Goal: Task Accomplishment & Management: Manage account settings

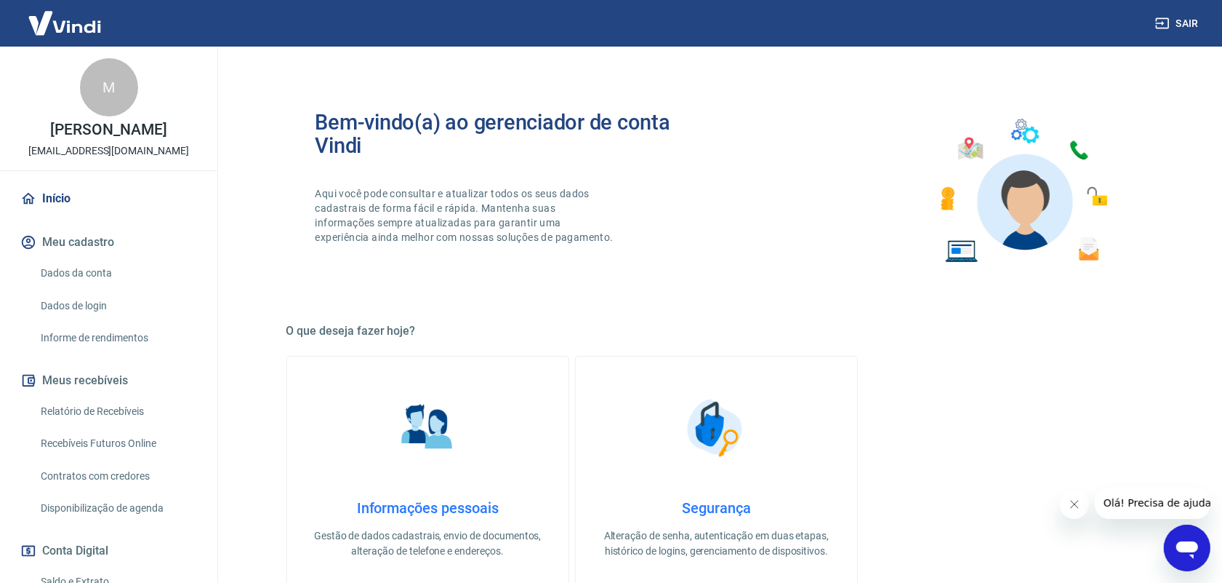
click at [129, 409] on link "Relatório de Recebíveis" at bounding box center [117, 411] width 165 height 30
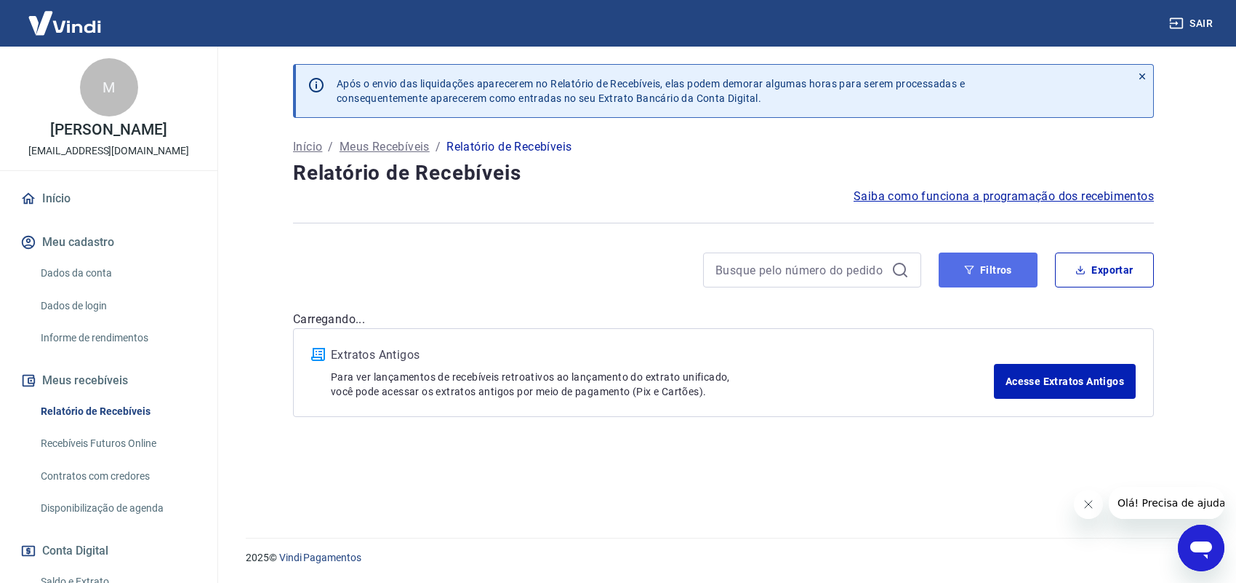
click at [998, 279] on button "Filtros" at bounding box center [988, 269] width 99 height 35
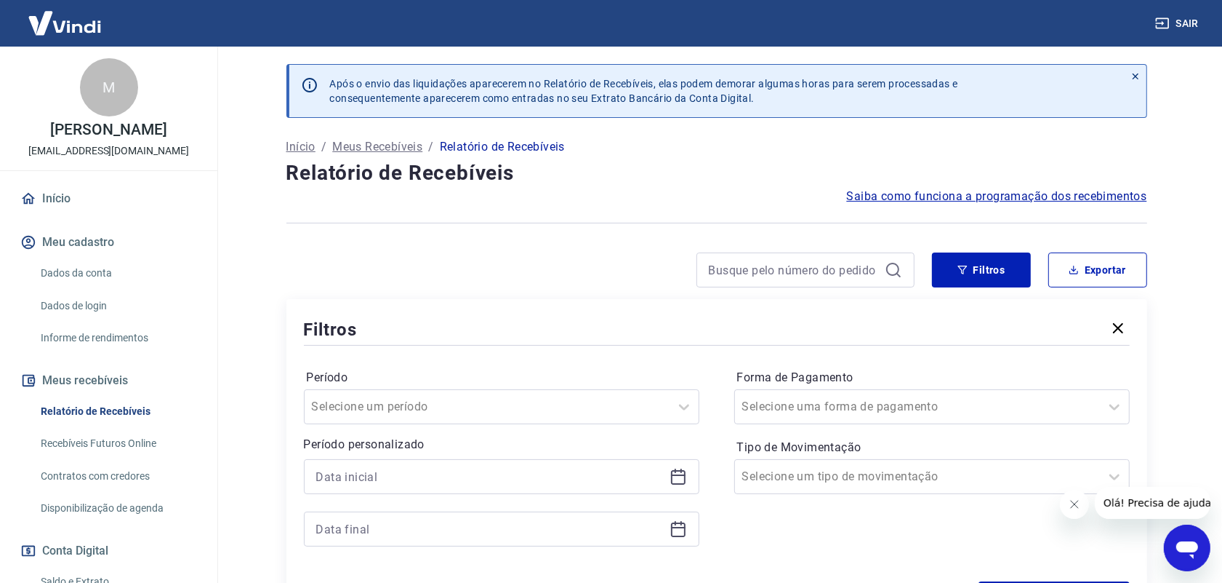
click at [675, 477] on icon at bounding box center [678, 476] width 17 height 17
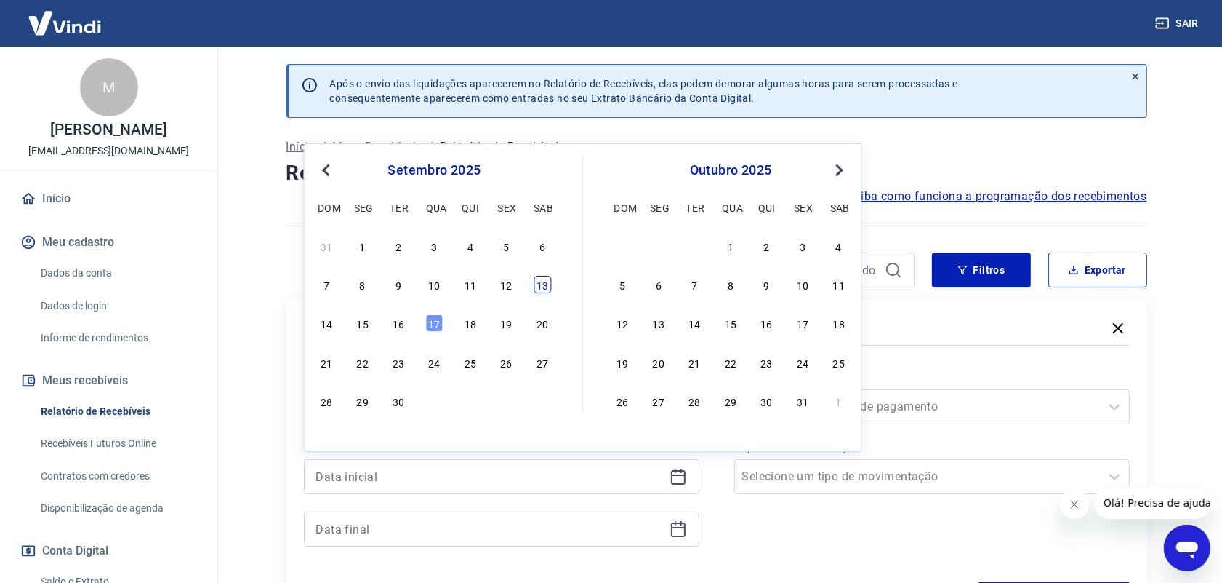
click at [543, 286] on div "13" at bounding box center [542, 284] width 17 height 17
type input "[DATE]"
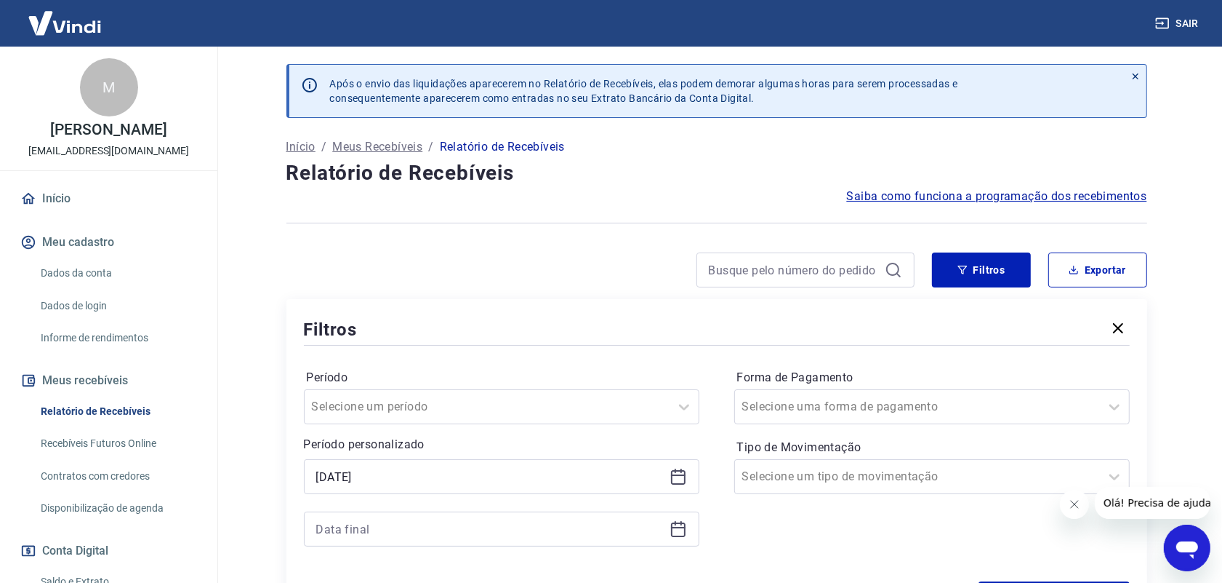
click at [679, 532] on icon at bounding box center [678, 528] width 17 height 17
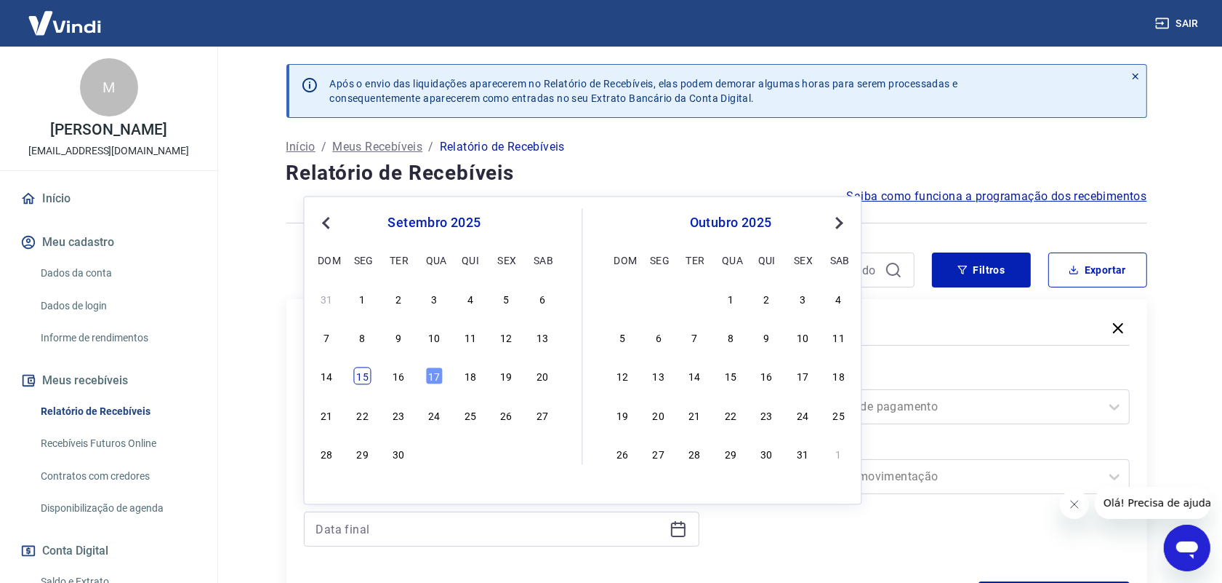
click at [369, 375] on div "15" at bounding box center [362, 375] width 17 height 17
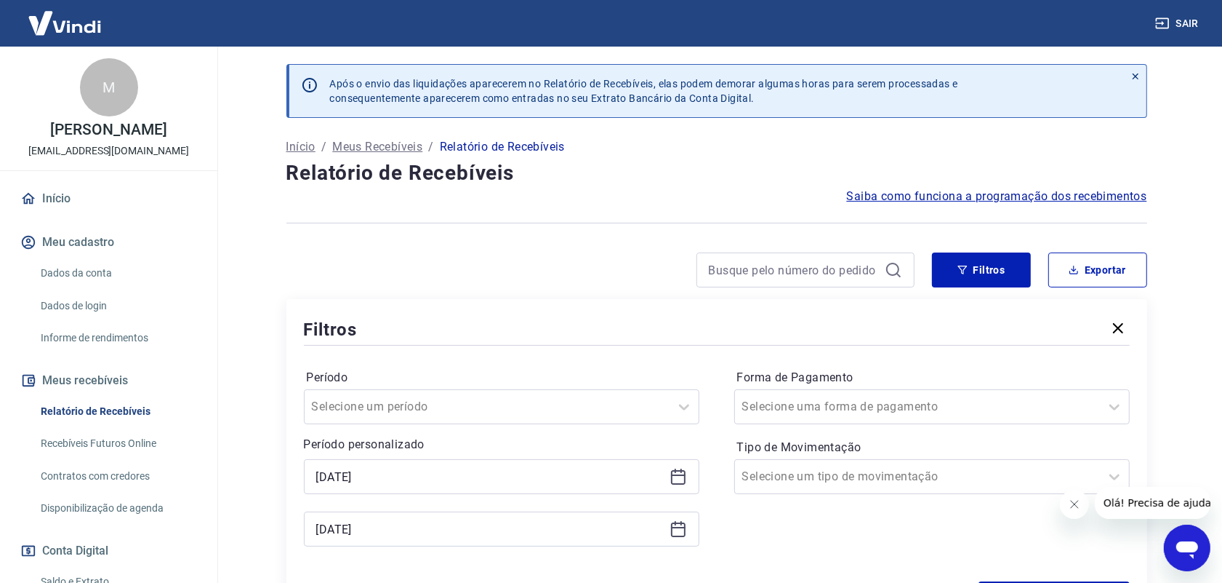
type input "[DATE]"
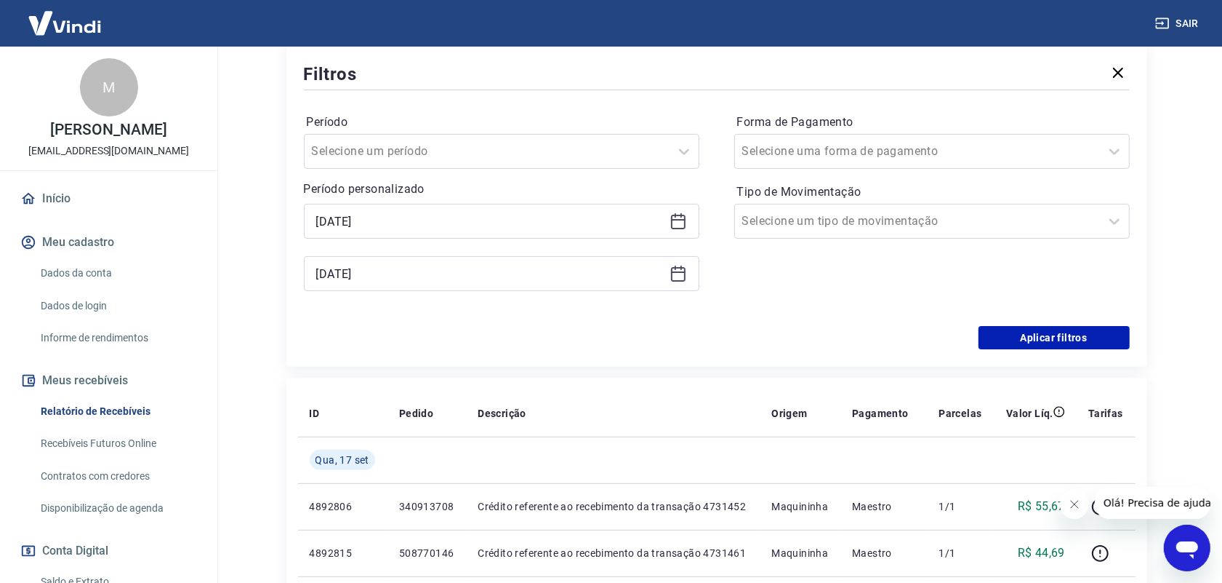
scroll to position [273, 0]
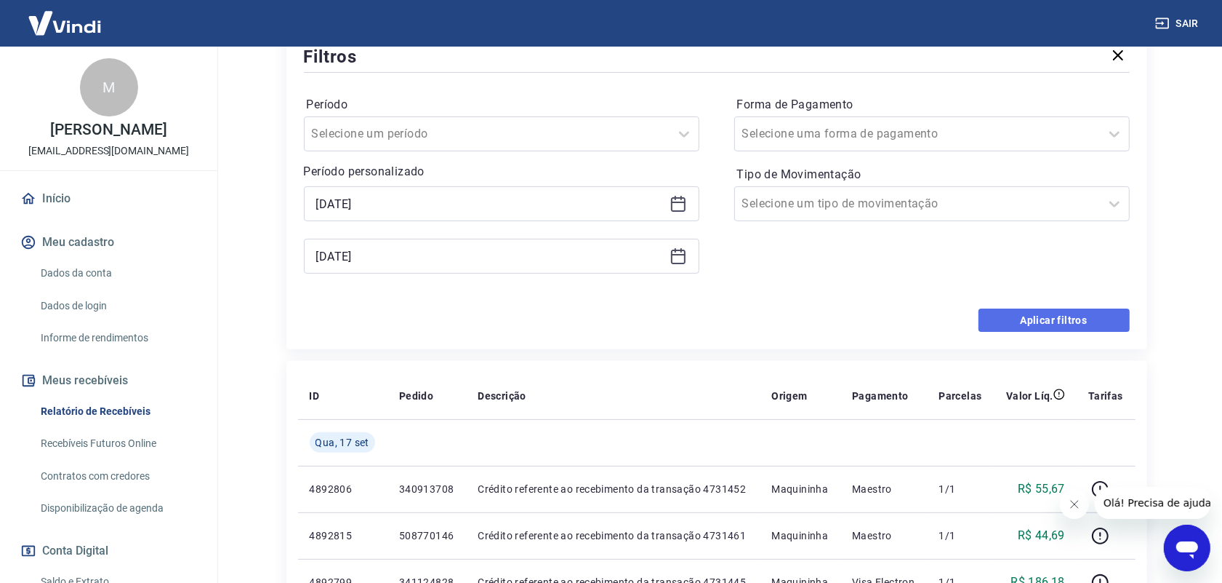
click at [1077, 328] on button "Aplicar filtros" at bounding box center [1054, 319] width 151 height 23
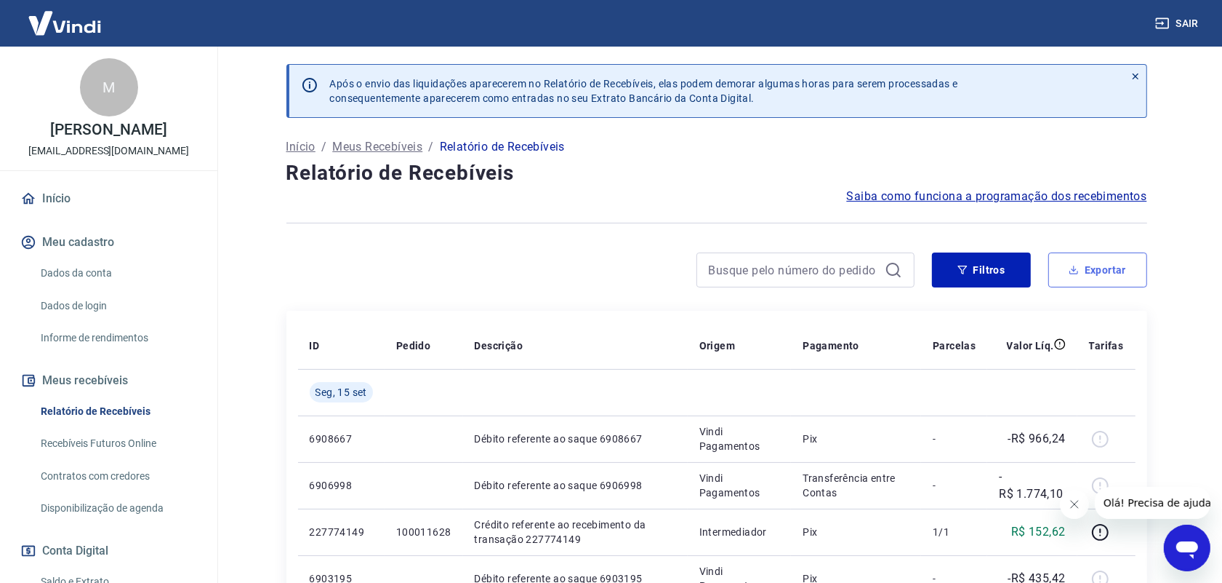
click at [1093, 270] on button "Exportar" at bounding box center [1098, 269] width 99 height 35
type input "[DATE]"
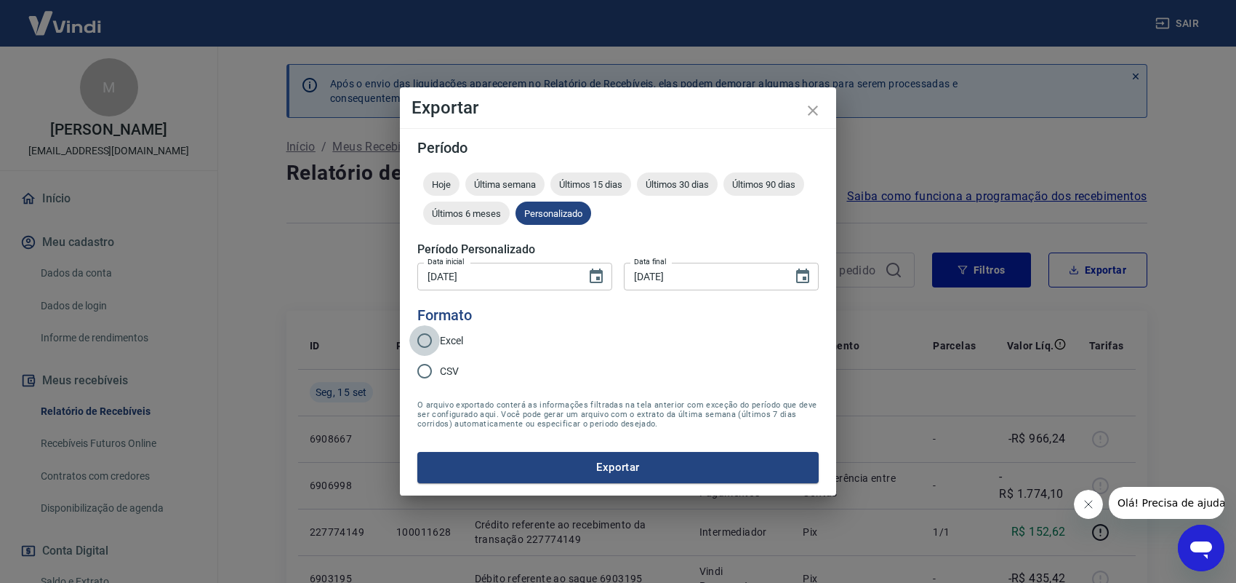
click at [426, 338] on input "Excel" at bounding box center [424, 340] width 31 height 31
radio input "true"
click at [579, 465] on button "Exportar" at bounding box center [617, 467] width 401 height 31
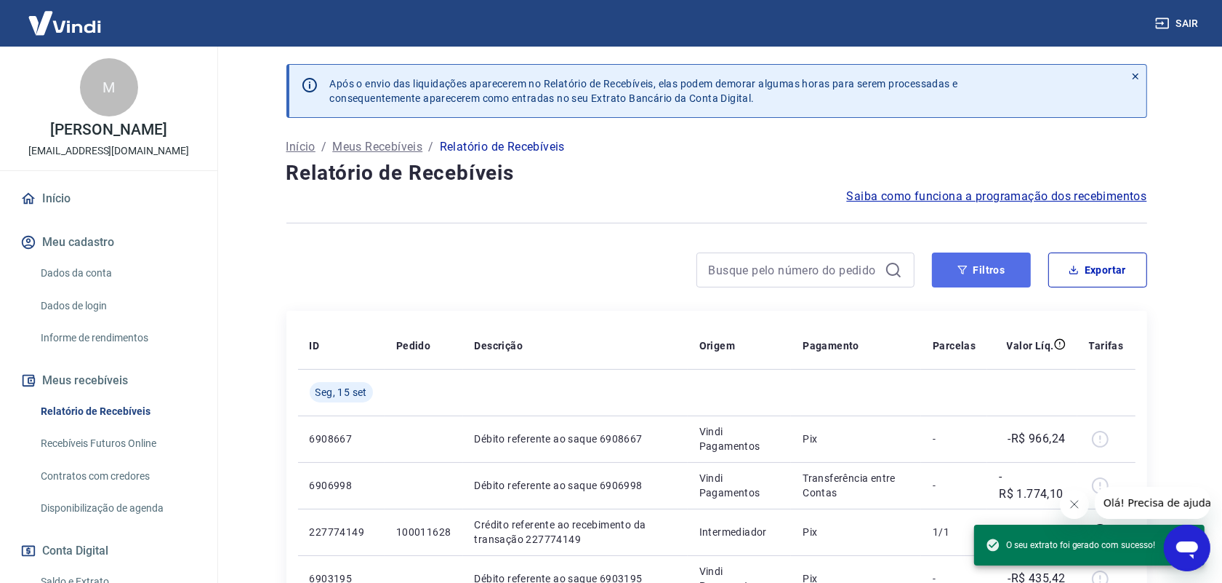
click at [973, 274] on button "Filtros" at bounding box center [981, 269] width 99 height 35
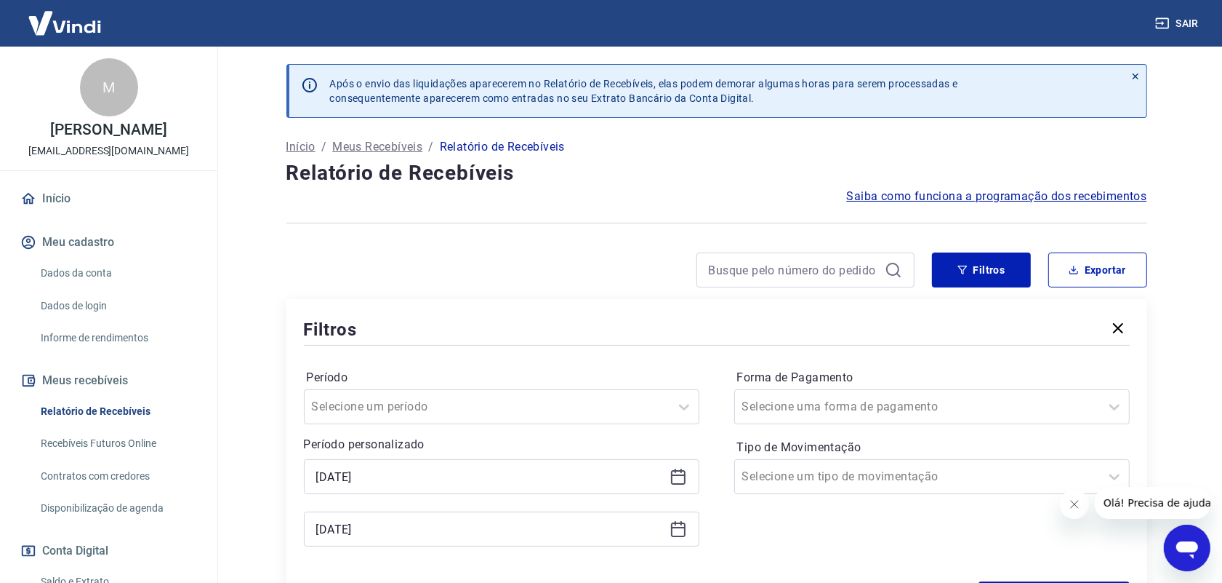
click at [681, 481] on icon at bounding box center [678, 476] width 17 height 17
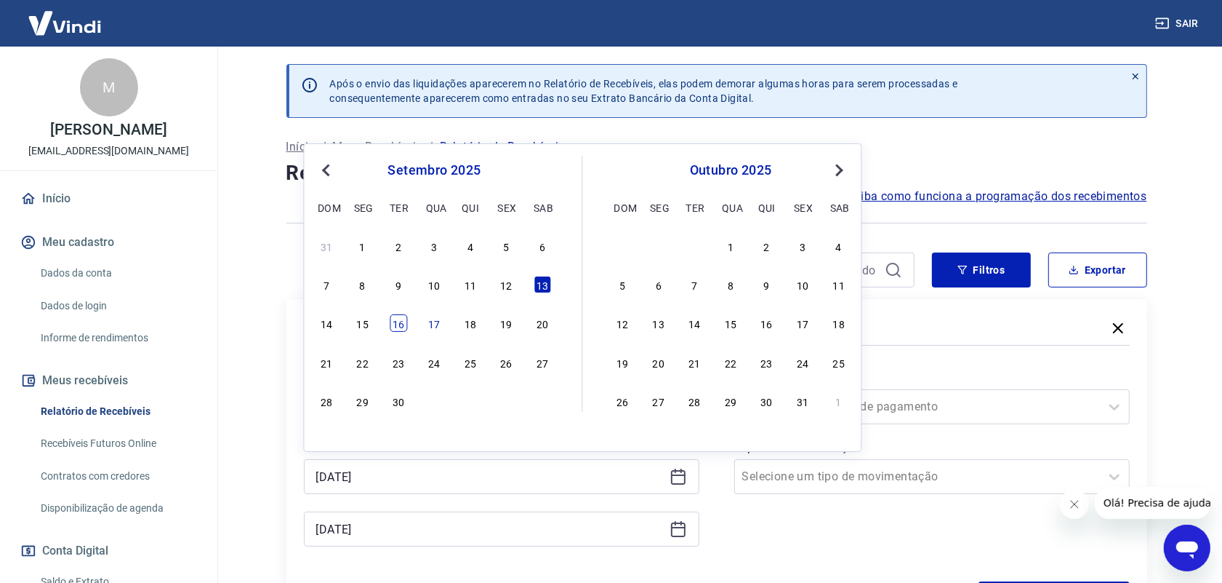
click at [404, 321] on div "16" at bounding box center [398, 322] width 17 height 17
type input "[DATE]"
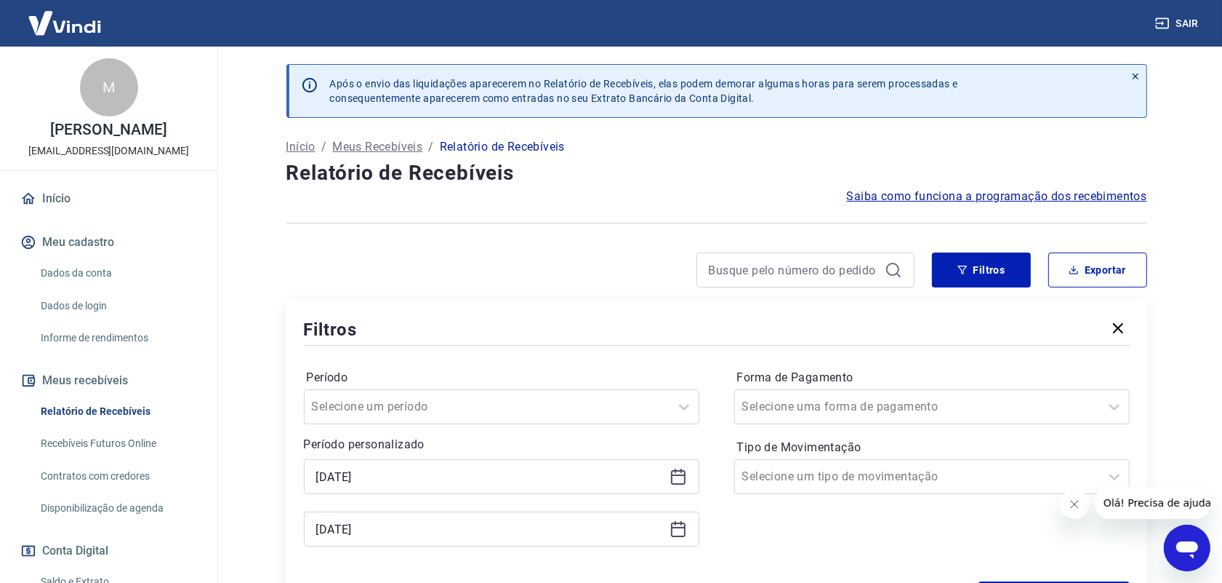
click at [678, 531] on icon at bounding box center [678, 528] width 17 height 17
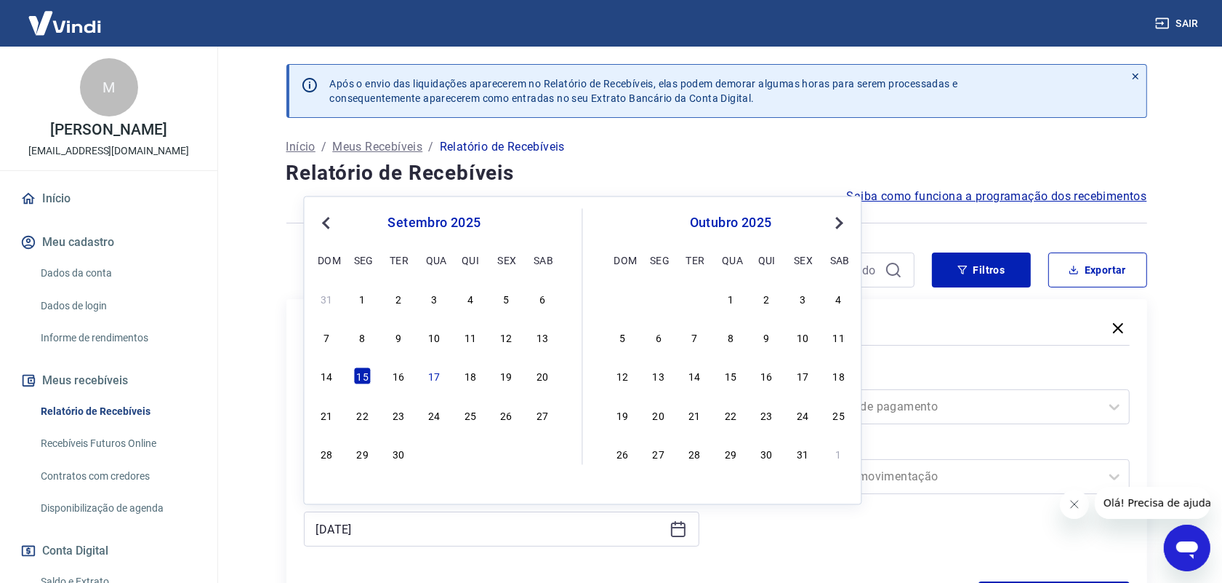
click at [404, 377] on div "16" at bounding box center [398, 375] width 17 height 17
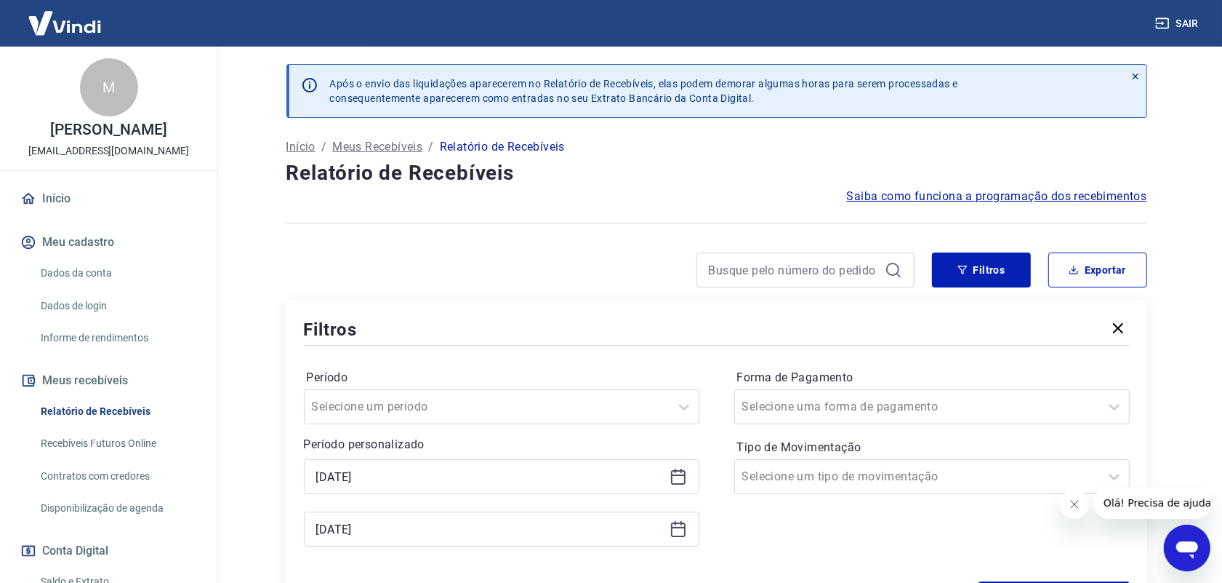
type input "[DATE]"
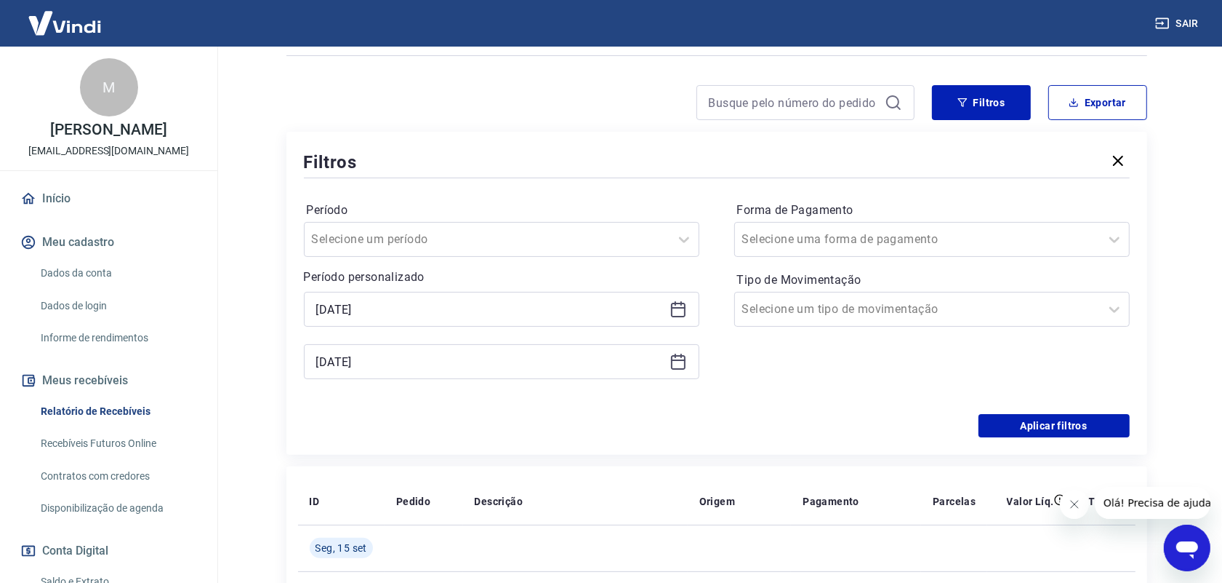
scroll to position [182, 0]
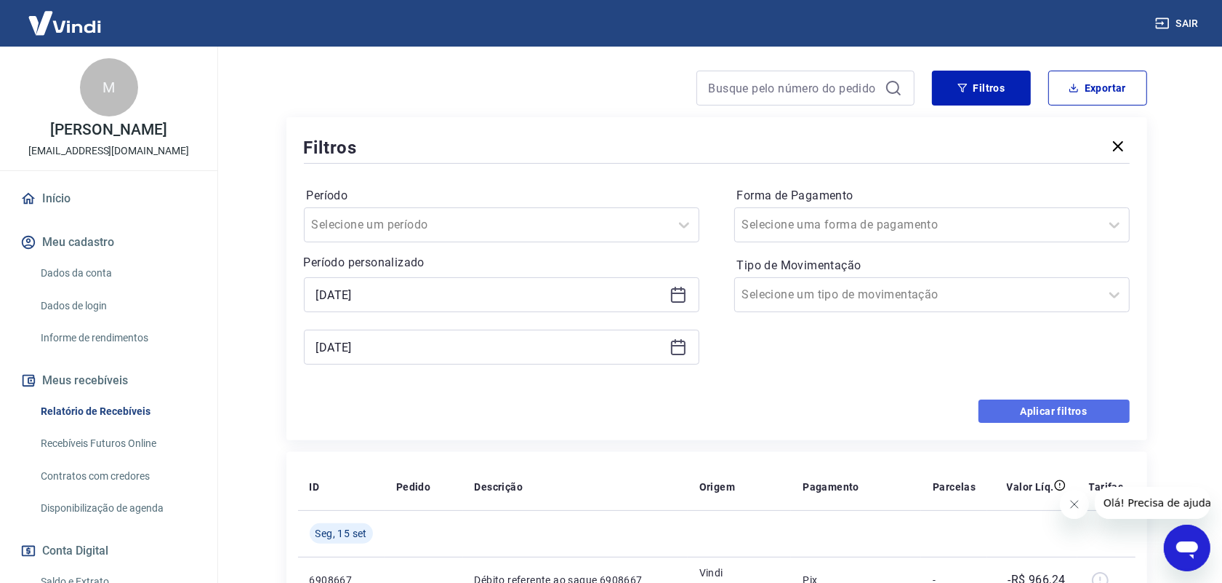
click at [1069, 417] on button "Aplicar filtros" at bounding box center [1054, 410] width 151 height 23
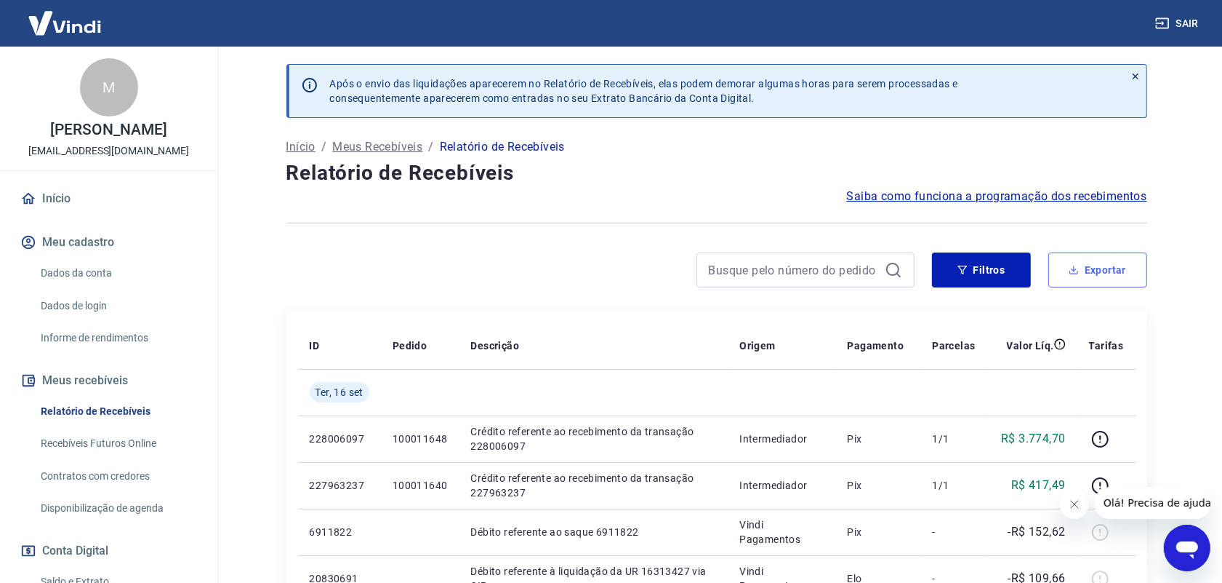
click at [1104, 270] on button "Exportar" at bounding box center [1098, 269] width 99 height 35
type input "[DATE]"
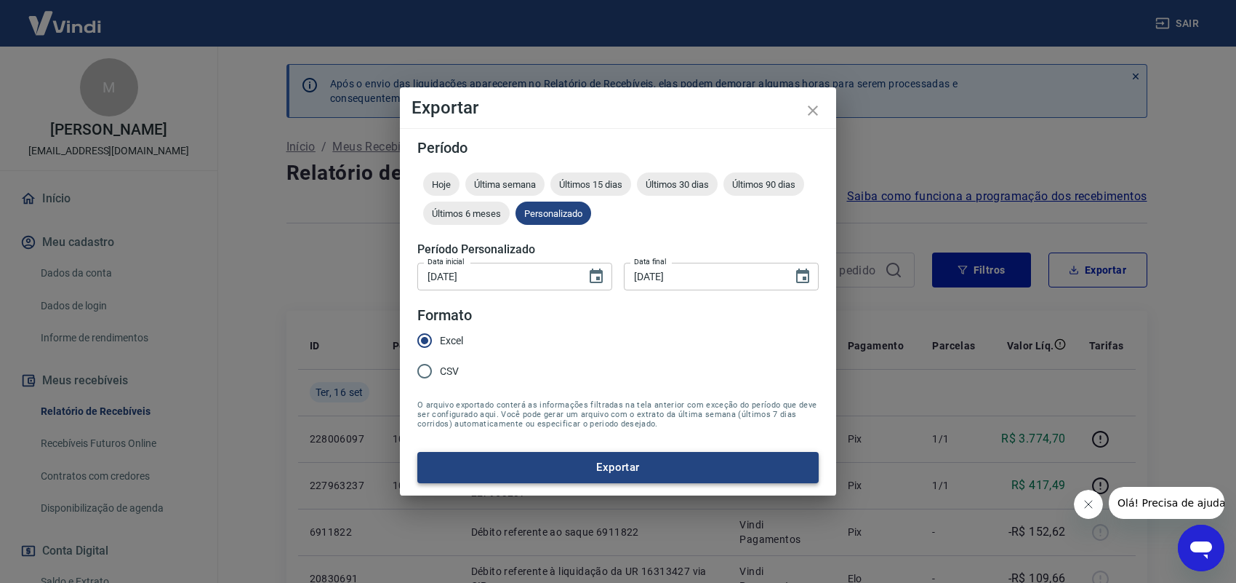
click at [591, 460] on button "Exportar" at bounding box center [617, 467] width 401 height 31
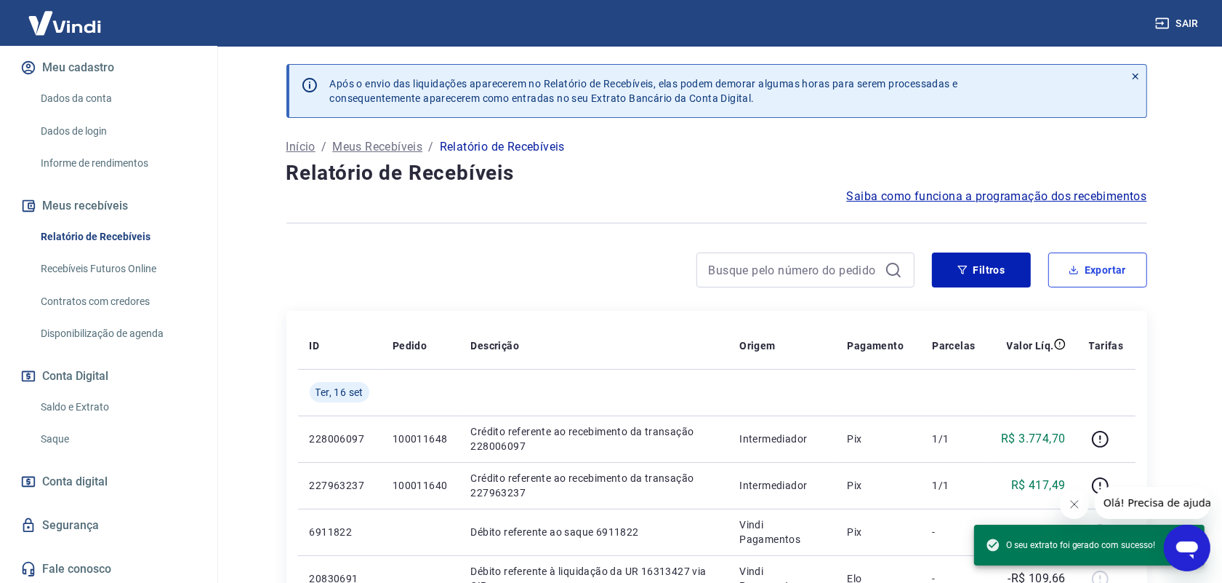
scroll to position [175, 0]
click at [68, 433] on link "Saque" at bounding box center [117, 438] width 165 height 30
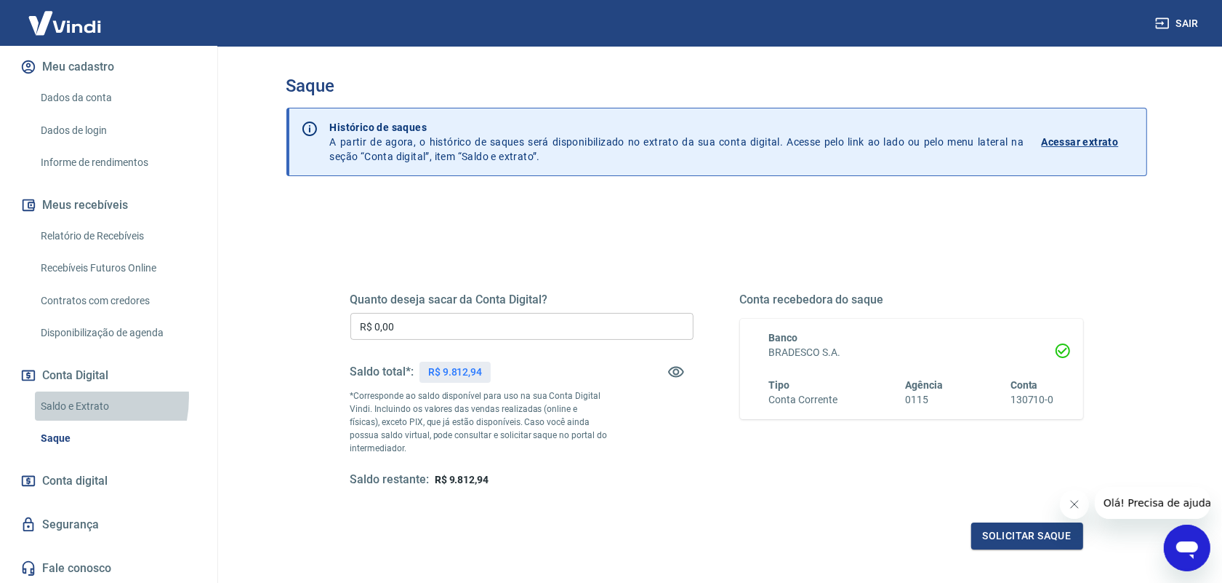
click at [63, 396] on link "Saldo e Extrato" at bounding box center [117, 406] width 165 height 30
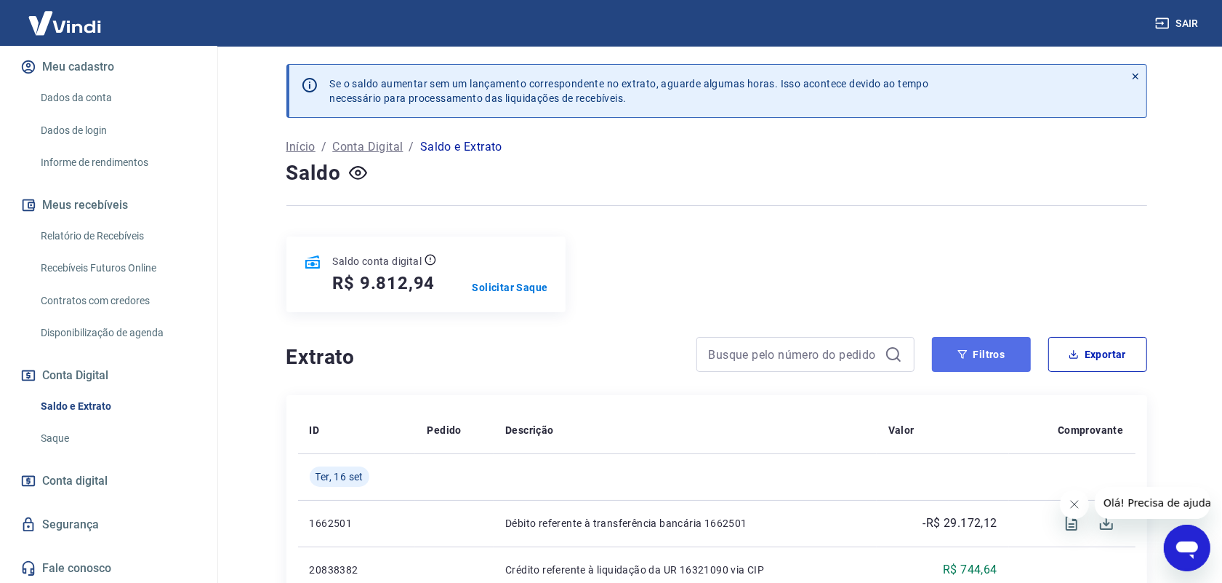
click at [1014, 356] on button "Filtros" at bounding box center [981, 354] width 99 height 35
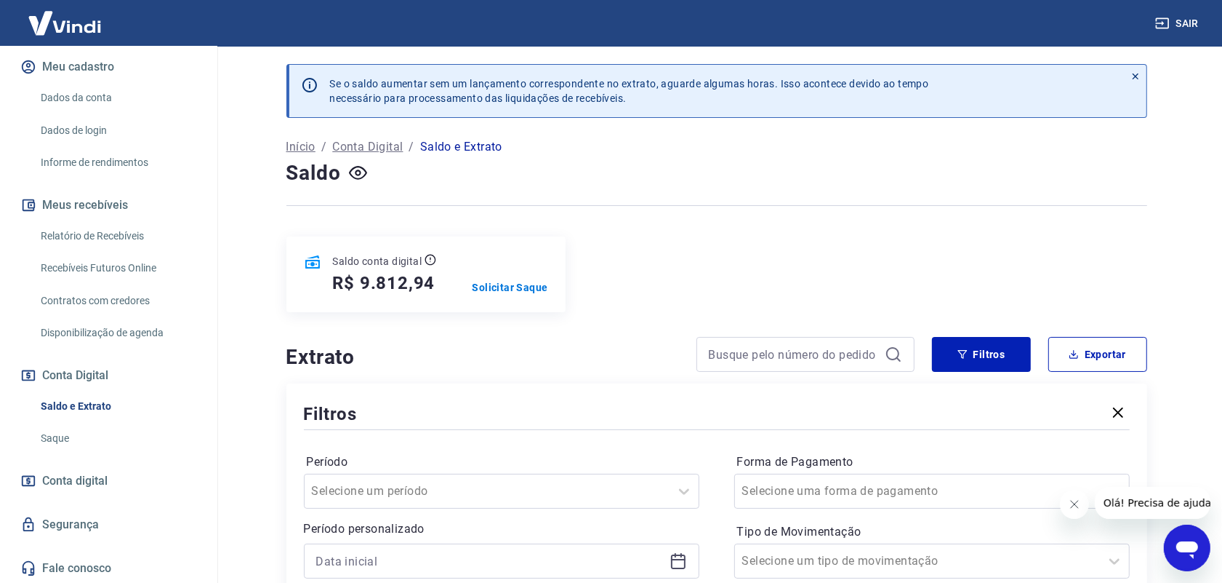
click at [680, 567] on icon at bounding box center [678, 560] width 17 height 17
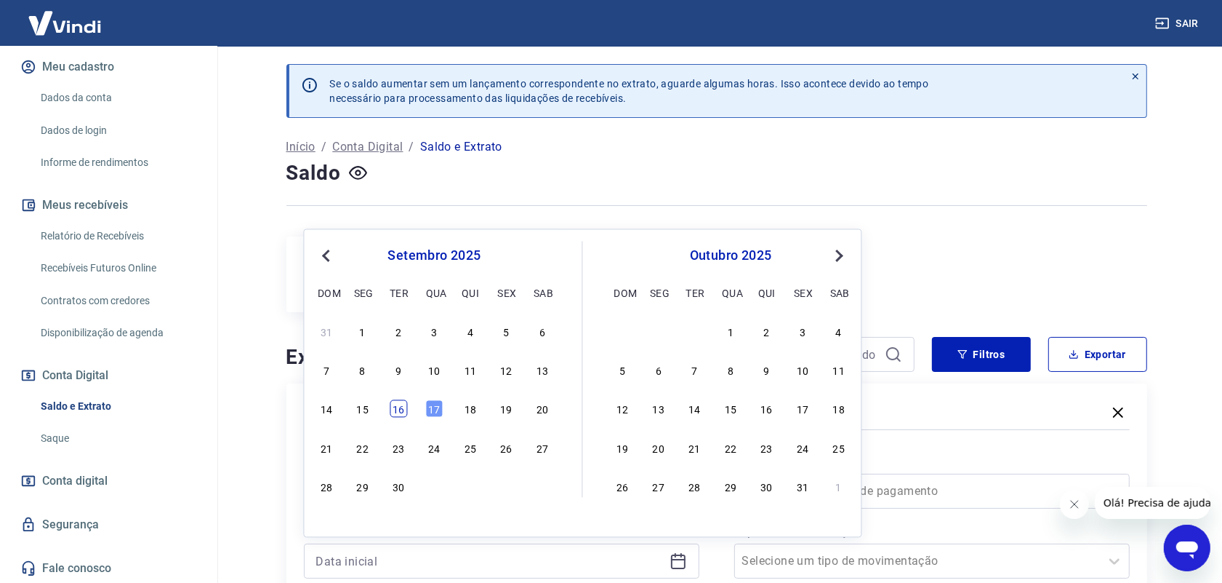
click at [402, 412] on div "16" at bounding box center [398, 408] width 17 height 17
type input "[DATE]"
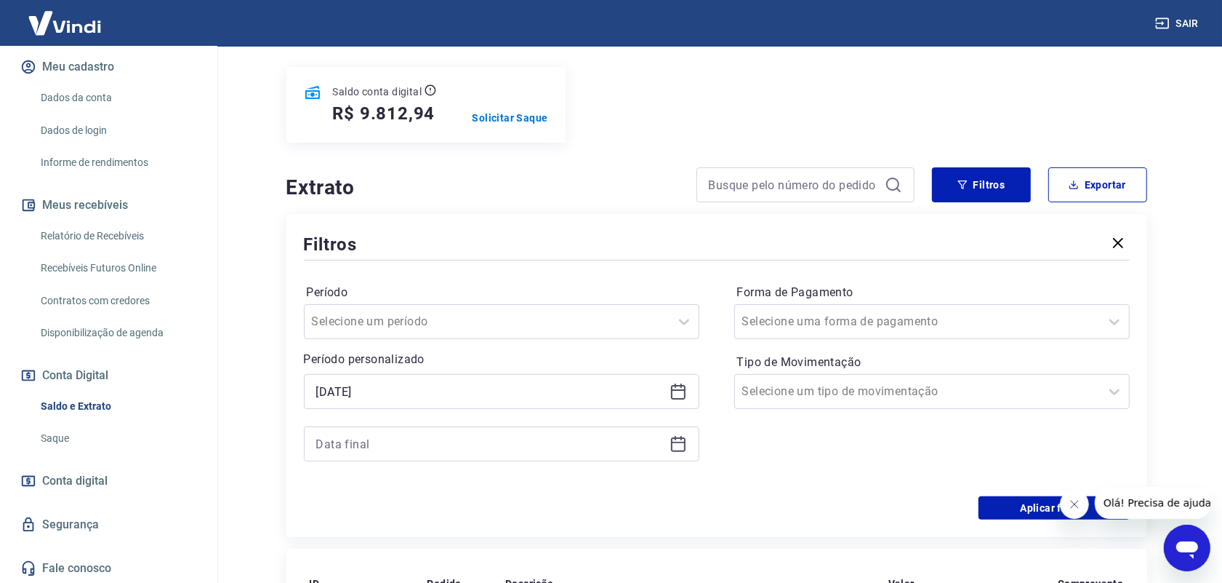
scroll to position [182, 0]
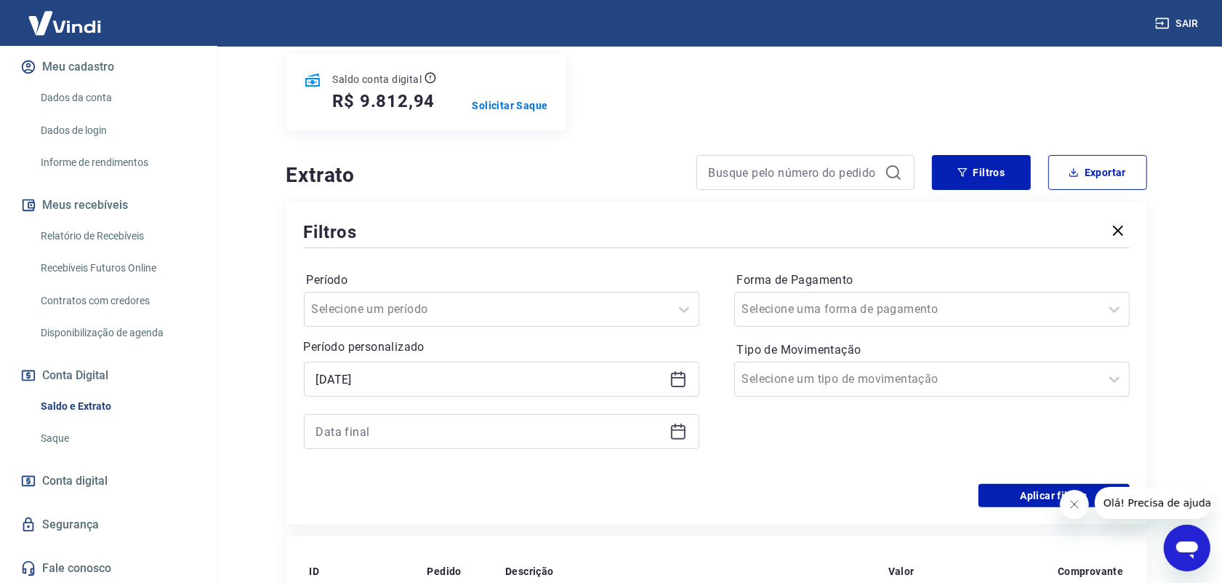
click at [674, 439] on icon at bounding box center [678, 431] width 17 height 17
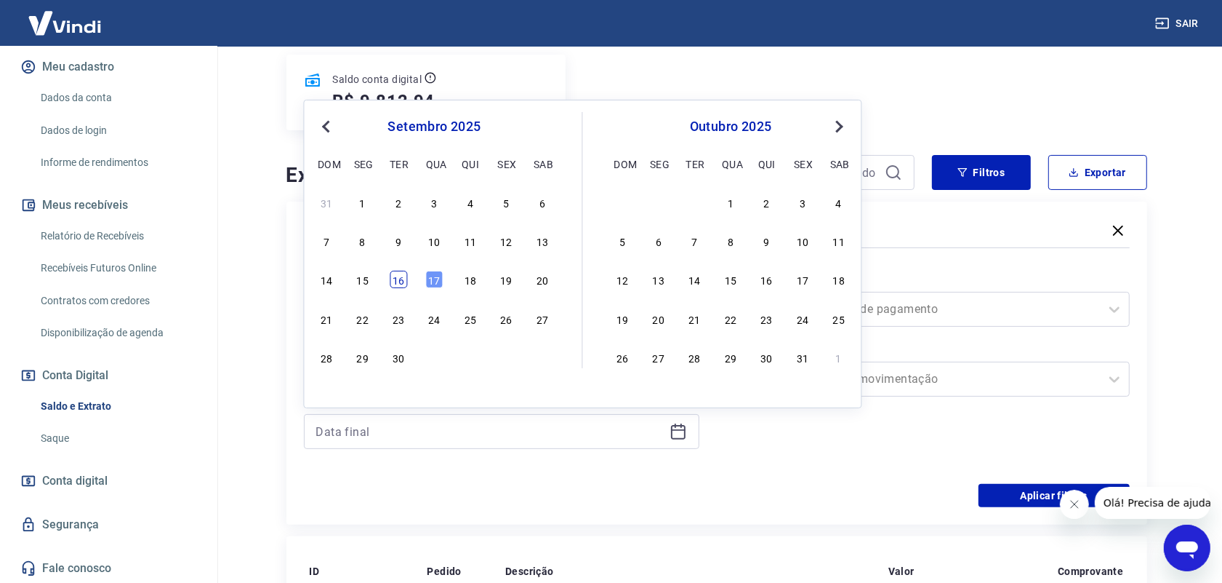
click at [401, 279] on div "16" at bounding box center [398, 279] width 17 height 17
type input "[DATE]"
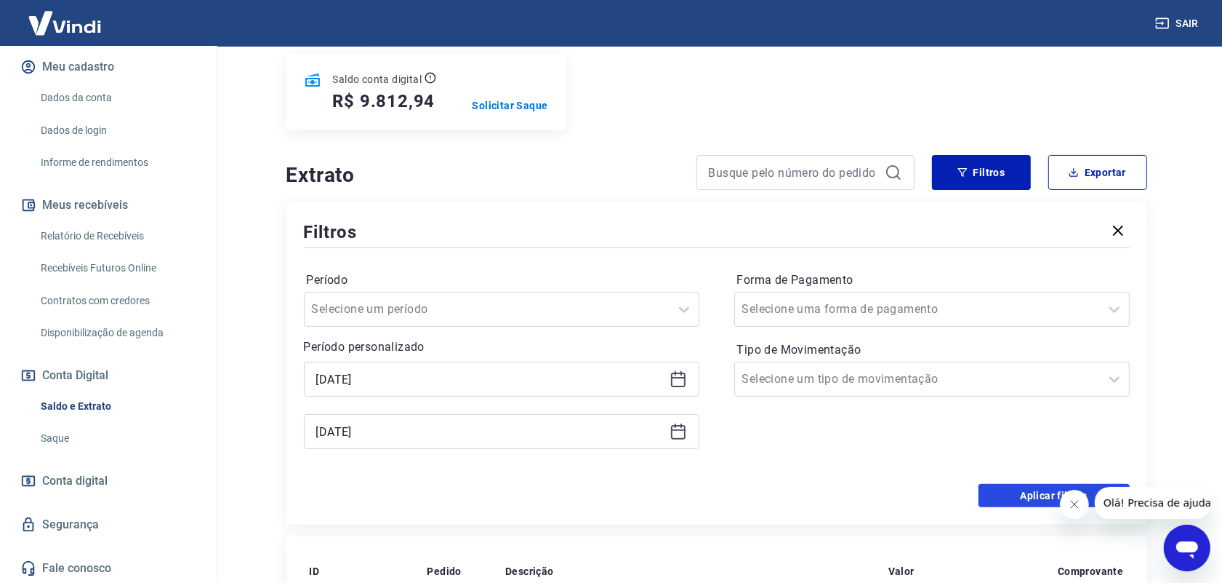
click at [1027, 493] on button "Aplicar filtros" at bounding box center [1054, 495] width 151 height 23
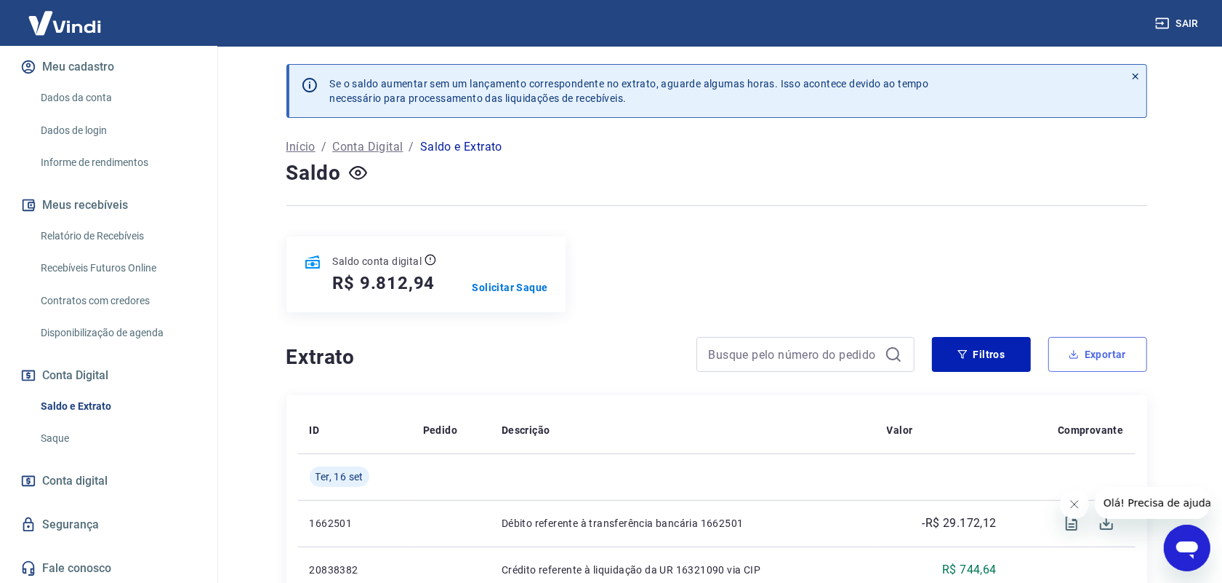
click at [1091, 358] on button "Exportar" at bounding box center [1098, 354] width 99 height 35
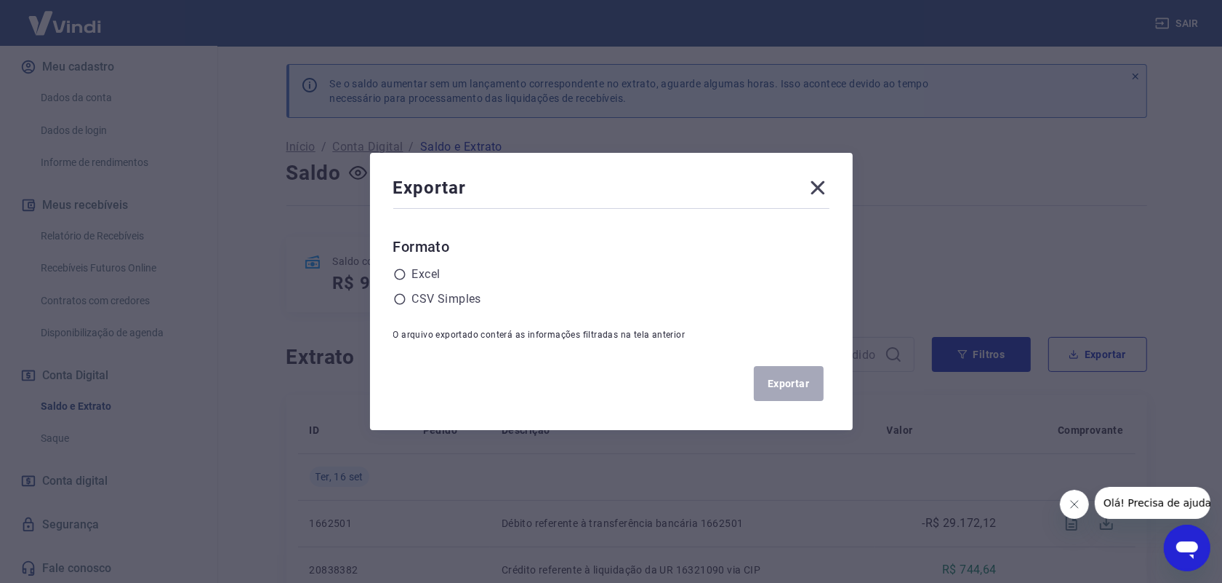
click at [825, 190] on icon at bounding box center [818, 188] width 14 height 14
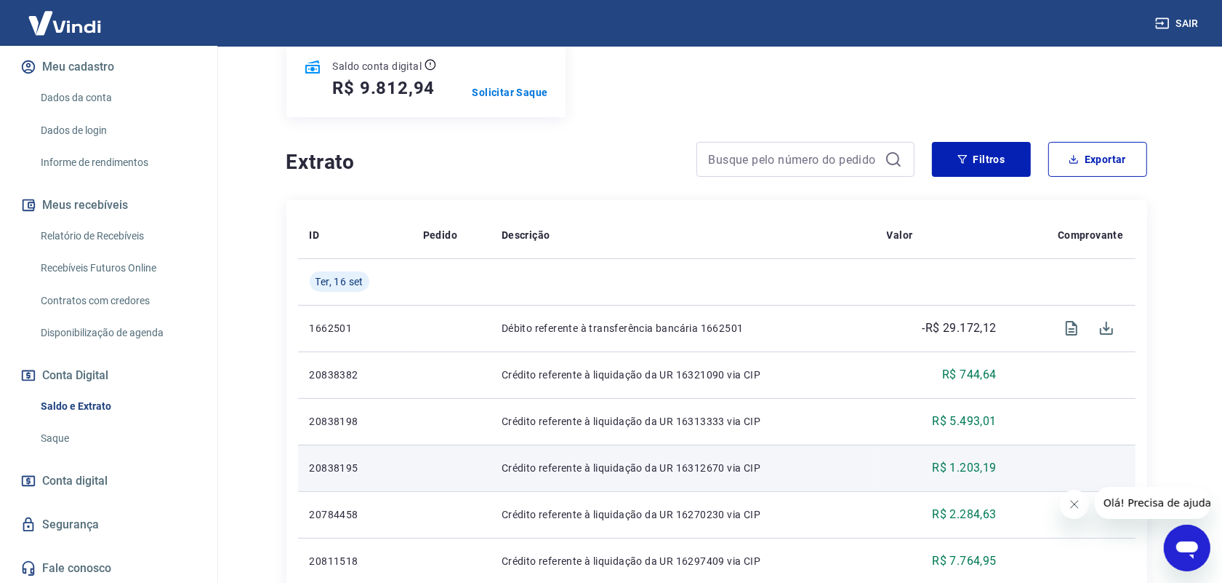
scroll to position [91, 0]
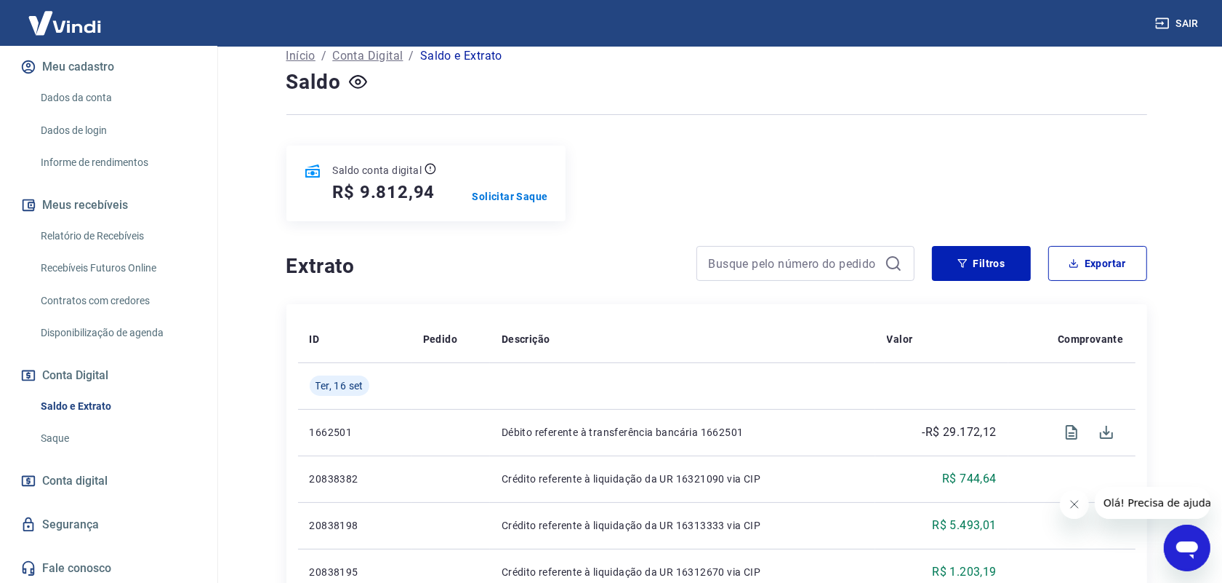
click at [115, 235] on link "Relatório de Recebíveis" at bounding box center [117, 236] width 165 height 30
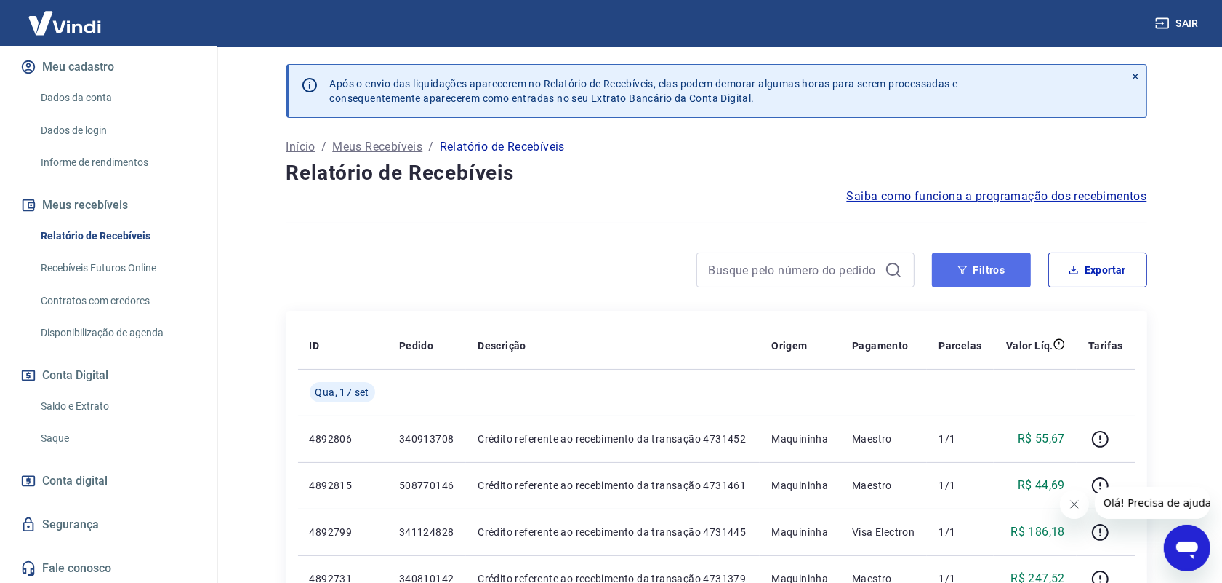
click at [978, 269] on button "Filtros" at bounding box center [981, 269] width 99 height 35
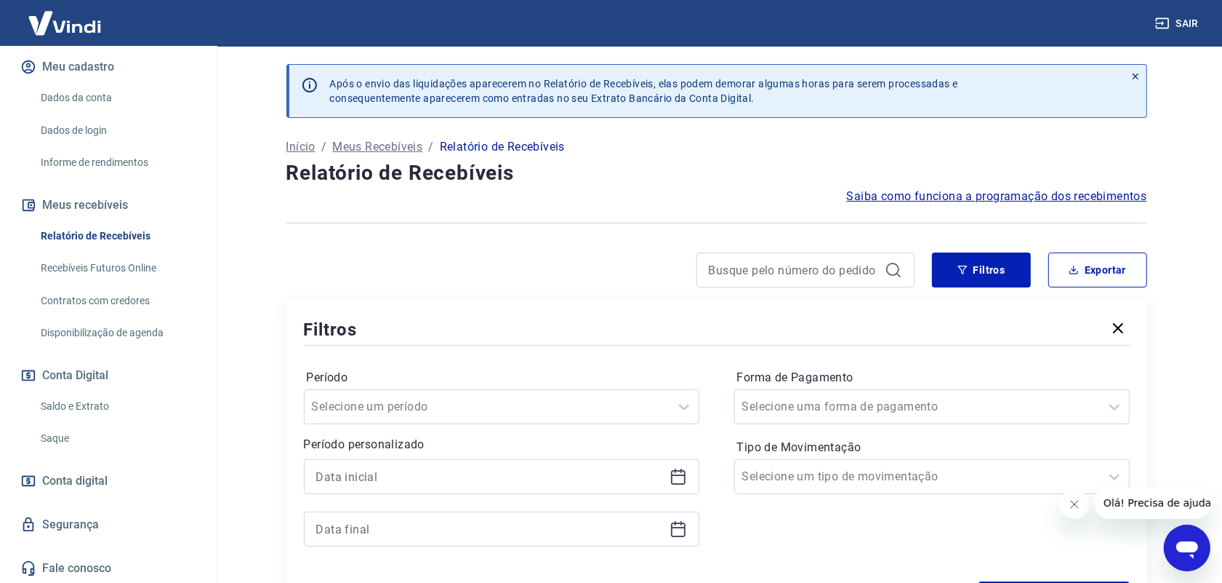
click at [678, 476] on icon at bounding box center [678, 476] width 17 height 17
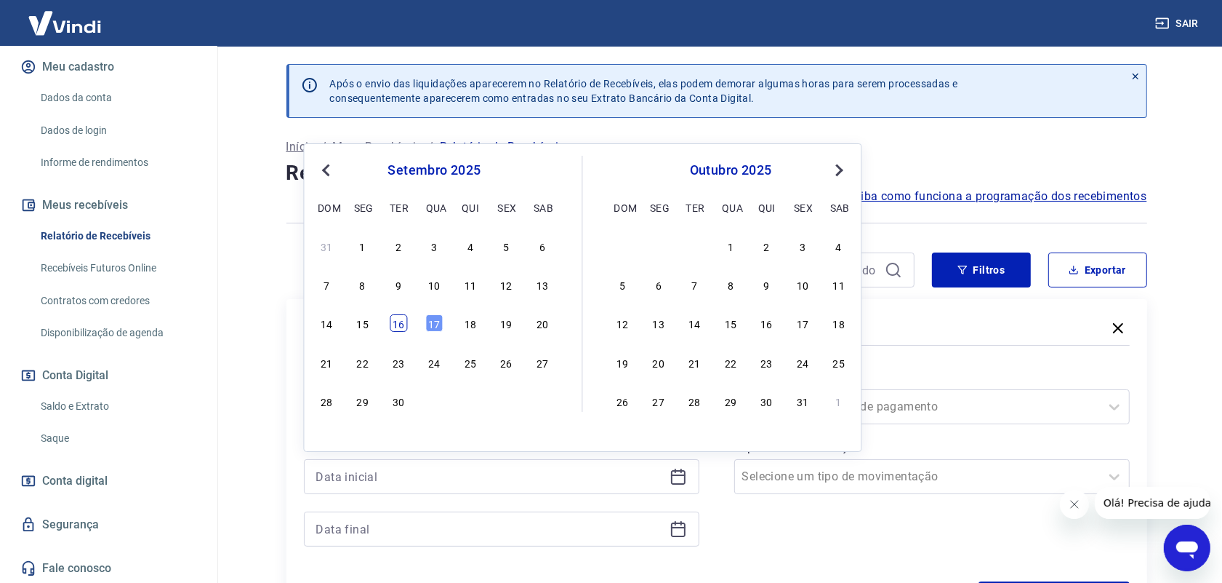
click at [402, 321] on div "16" at bounding box center [398, 322] width 17 height 17
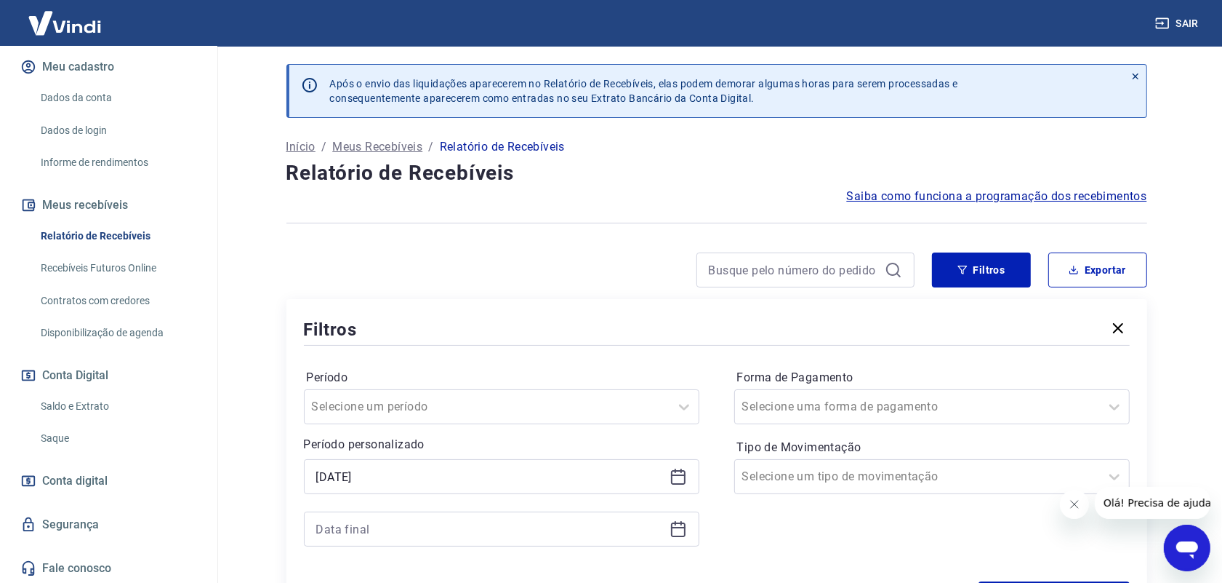
type input "[DATE]"
click at [676, 532] on icon at bounding box center [678, 528] width 17 height 17
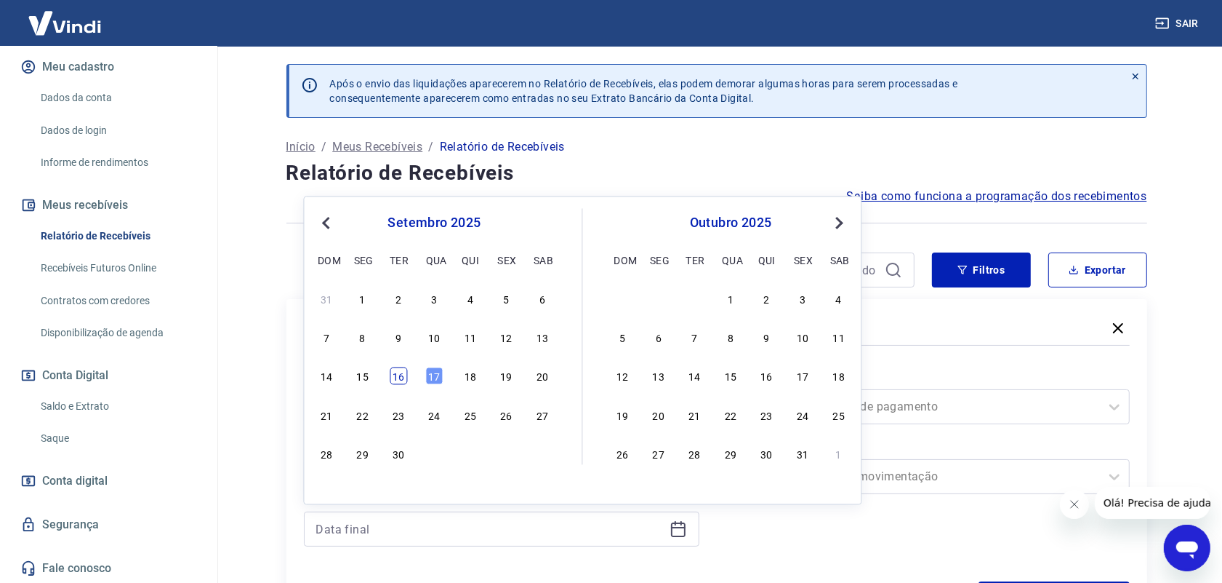
click at [404, 378] on div "16" at bounding box center [398, 375] width 17 height 17
type input "[DATE]"
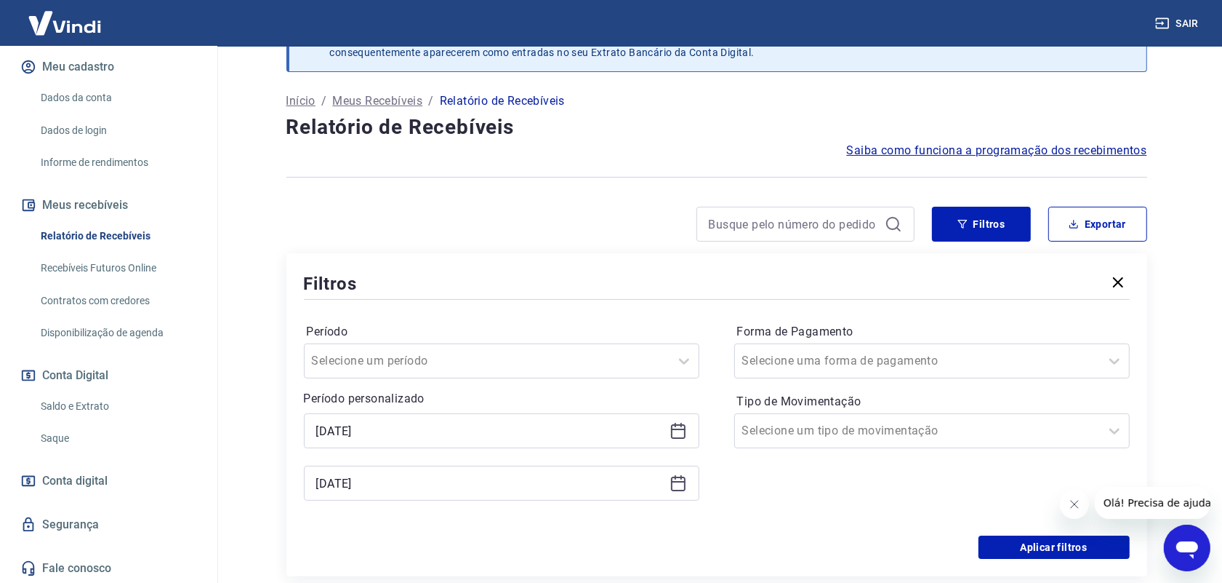
scroll to position [91, 0]
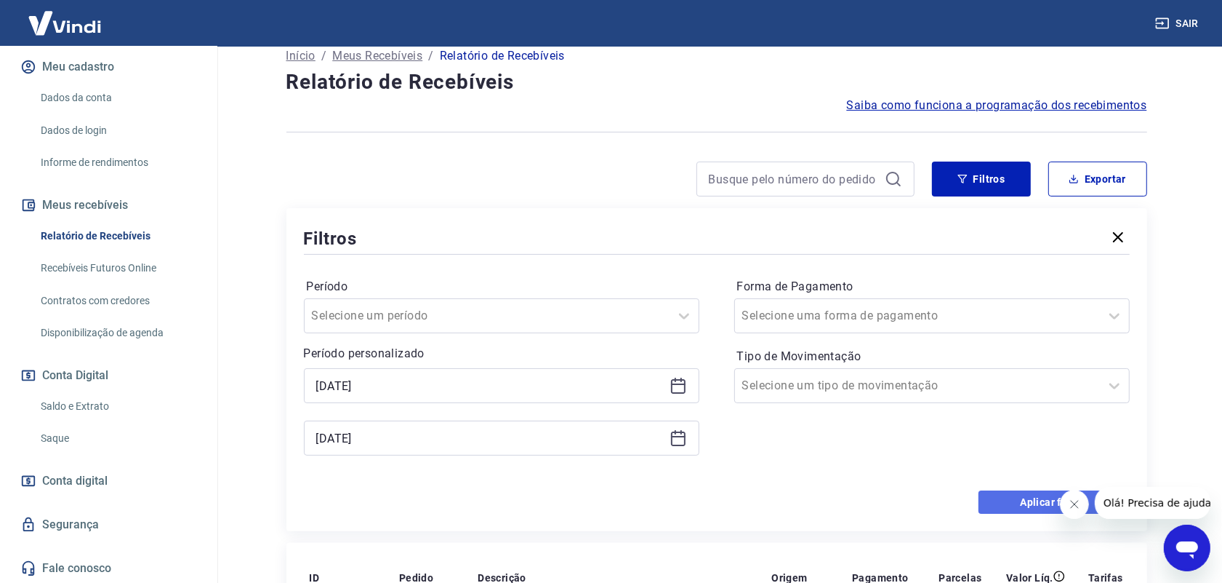
click at [1004, 499] on button "Aplicar filtros" at bounding box center [1054, 501] width 151 height 23
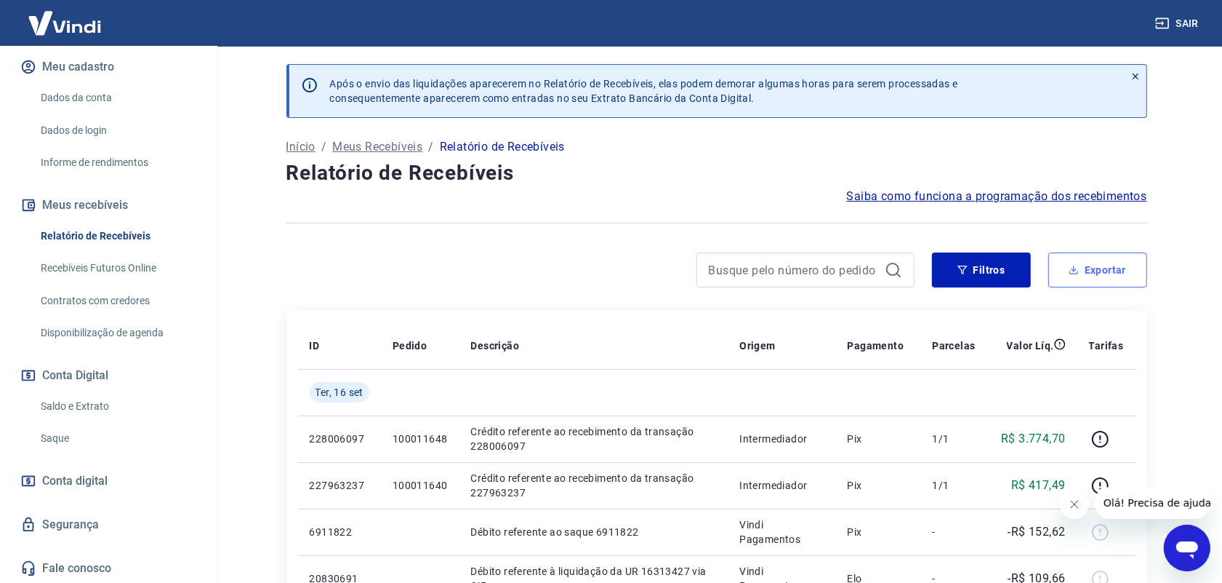
click at [1107, 273] on button "Exportar" at bounding box center [1098, 269] width 99 height 35
type input "[DATE]"
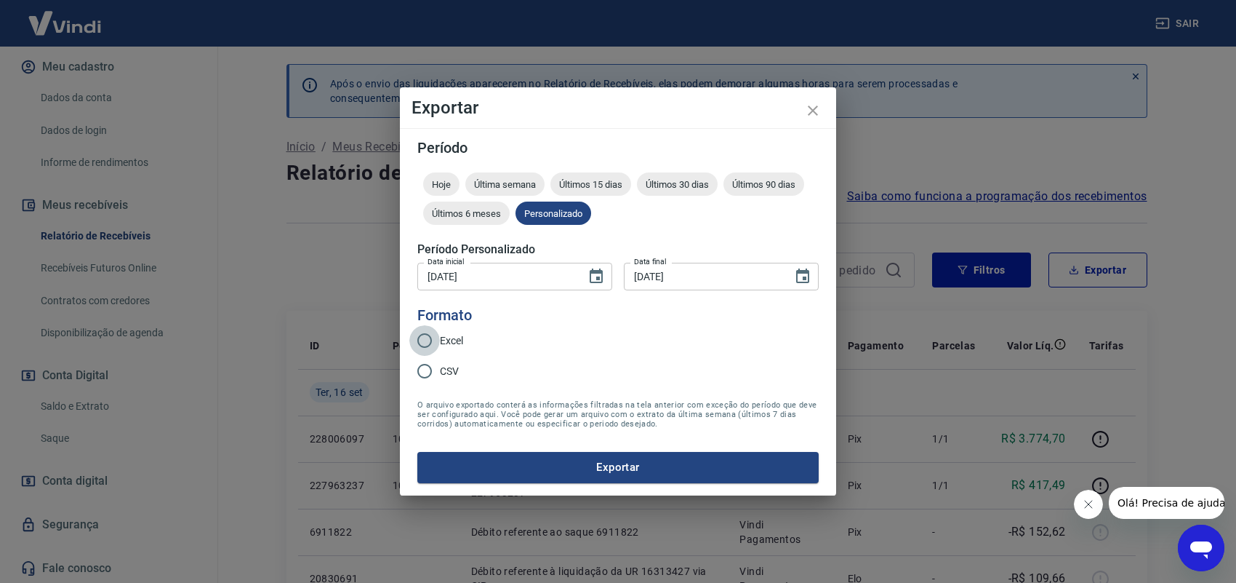
click at [428, 338] on input "Excel" at bounding box center [424, 340] width 31 height 31
radio input "true"
click at [586, 463] on button "Exportar" at bounding box center [617, 467] width 401 height 31
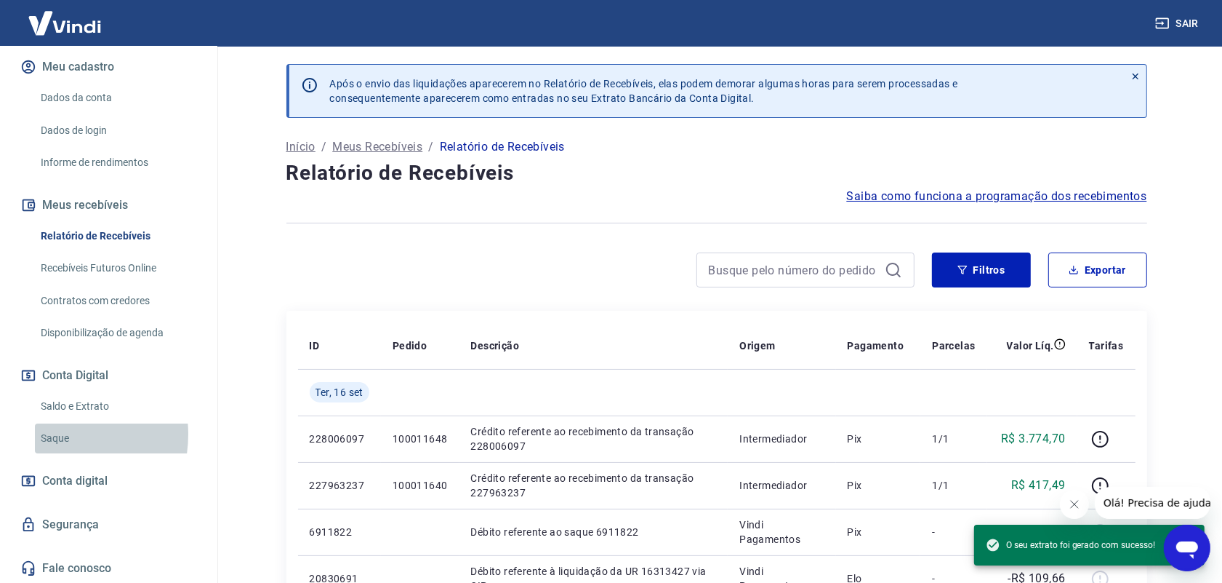
click at [52, 433] on link "Saque" at bounding box center [117, 438] width 165 height 30
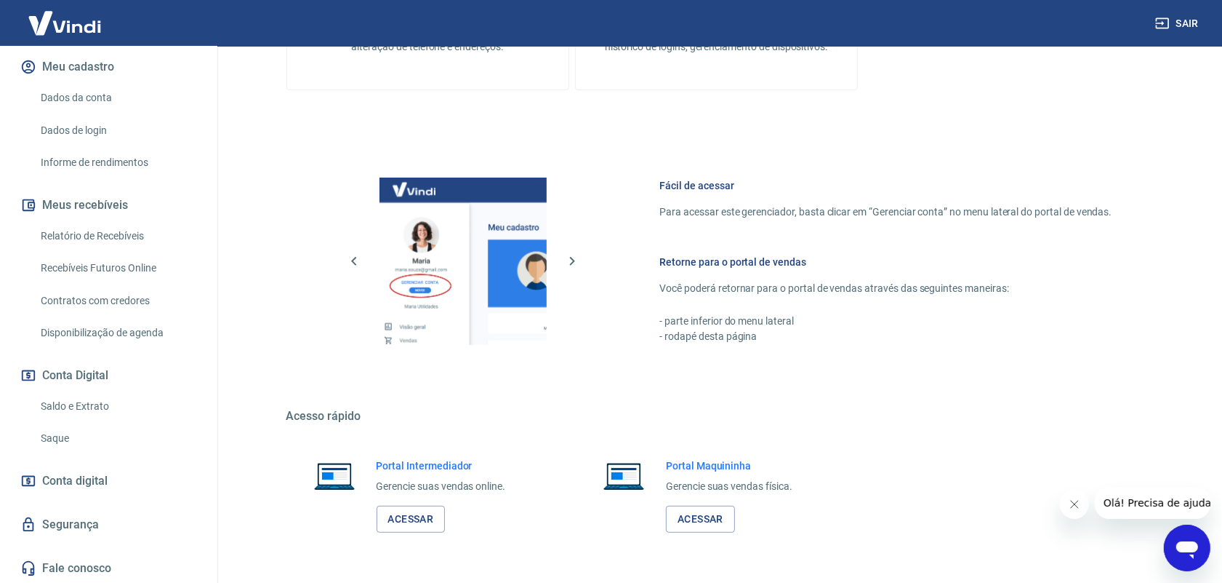
scroll to position [545, 0]
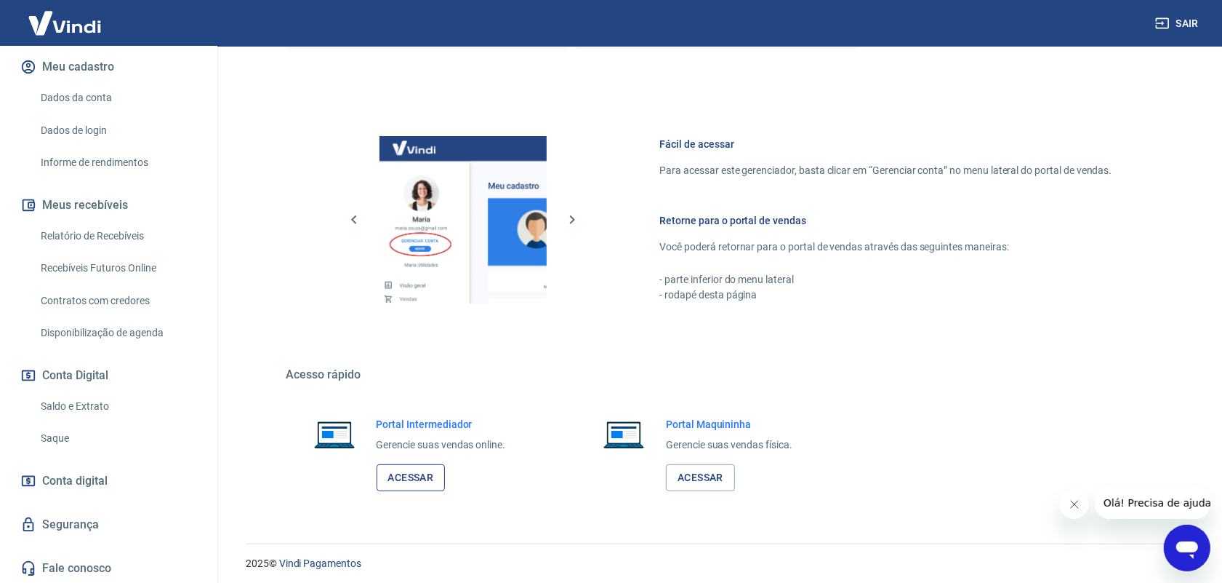
click at [412, 477] on link "Acessar" at bounding box center [411, 477] width 69 height 27
click at [705, 476] on link "Acessar" at bounding box center [700, 477] width 69 height 27
click at [427, 479] on link "Acessar" at bounding box center [411, 477] width 69 height 27
